Goal: Navigation & Orientation: Find specific page/section

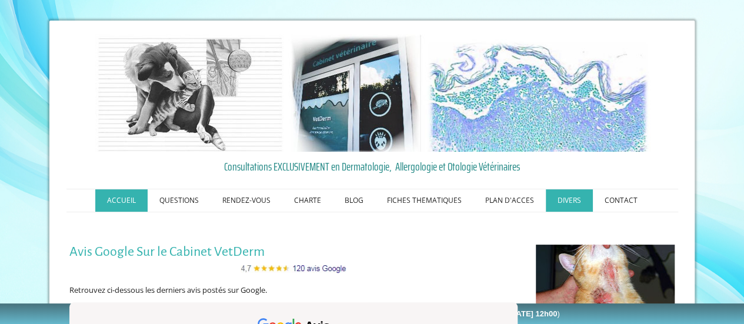
click at [126, 198] on link "ACCUEIL" at bounding box center [121, 200] width 52 height 22
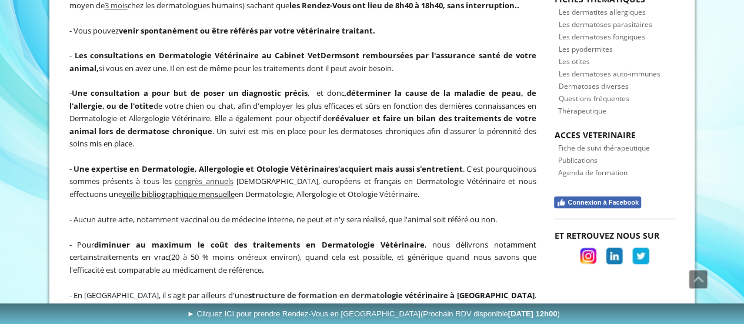
scroll to position [542, 0]
